Goal: Find contact information: Find contact information

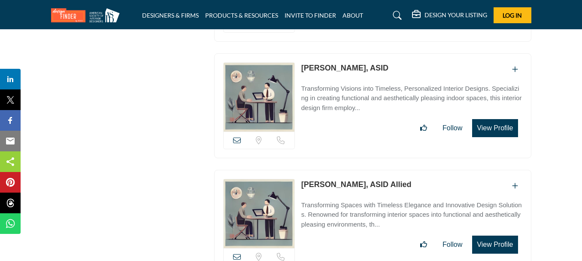
scroll to position [12090, 0]
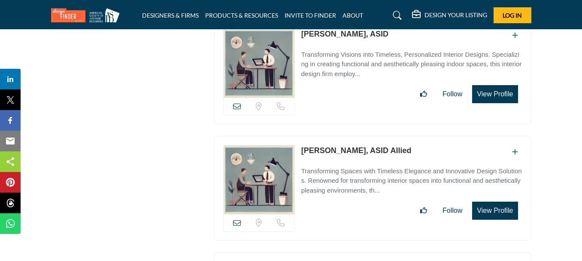
drag, startPoint x: 298, startPoint y: 112, endPoint x: 345, endPoint y: 113, distance: 46.4
click at [345, 136] on div "Sorry, but we don't have a location for this listing" at bounding box center [372, 188] width 317 height 105
copy link "[PERSON_NAME]"
drag, startPoint x: 298, startPoint y: 224, endPoint x: 348, endPoint y: 224, distance: 49.8
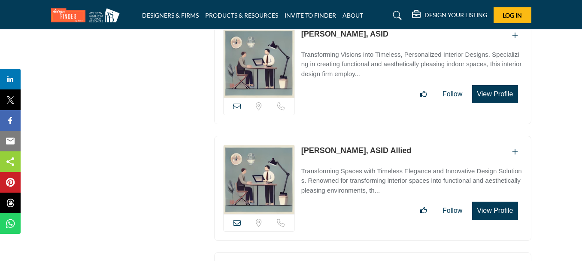
copy link "[PERSON_NAME]"
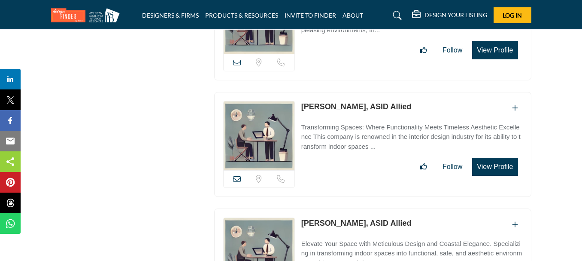
scroll to position [12261, 0]
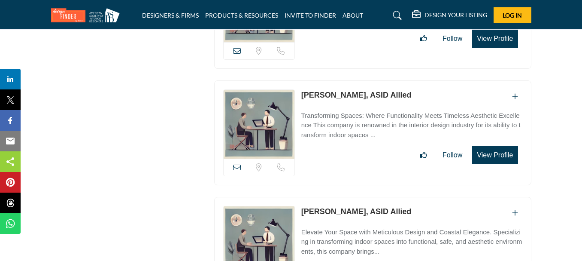
drag, startPoint x: 299, startPoint y: 171, endPoint x: 355, endPoint y: 173, distance: 55.8
click at [355, 197] on div "Sorry, but we don't have a location for this listing" at bounding box center [372, 249] width 317 height 105
copy link "[PERSON_NAME]"
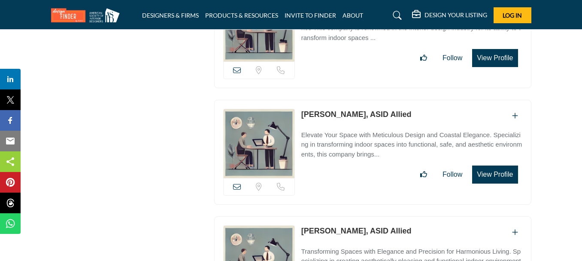
scroll to position [12433, 0]
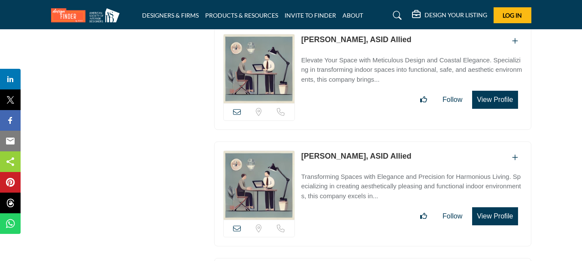
drag, startPoint x: 298, startPoint y: 116, endPoint x: 355, endPoint y: 117, distance: 57.1
click at [355, 141] on div "Sorry, but we don't have a location for this listing" at bounding box center [372, 193] width 317 height 105
copy link "[PERSON_NAME]"
